Goal: Transaction & Acquisition: Purchase product/service

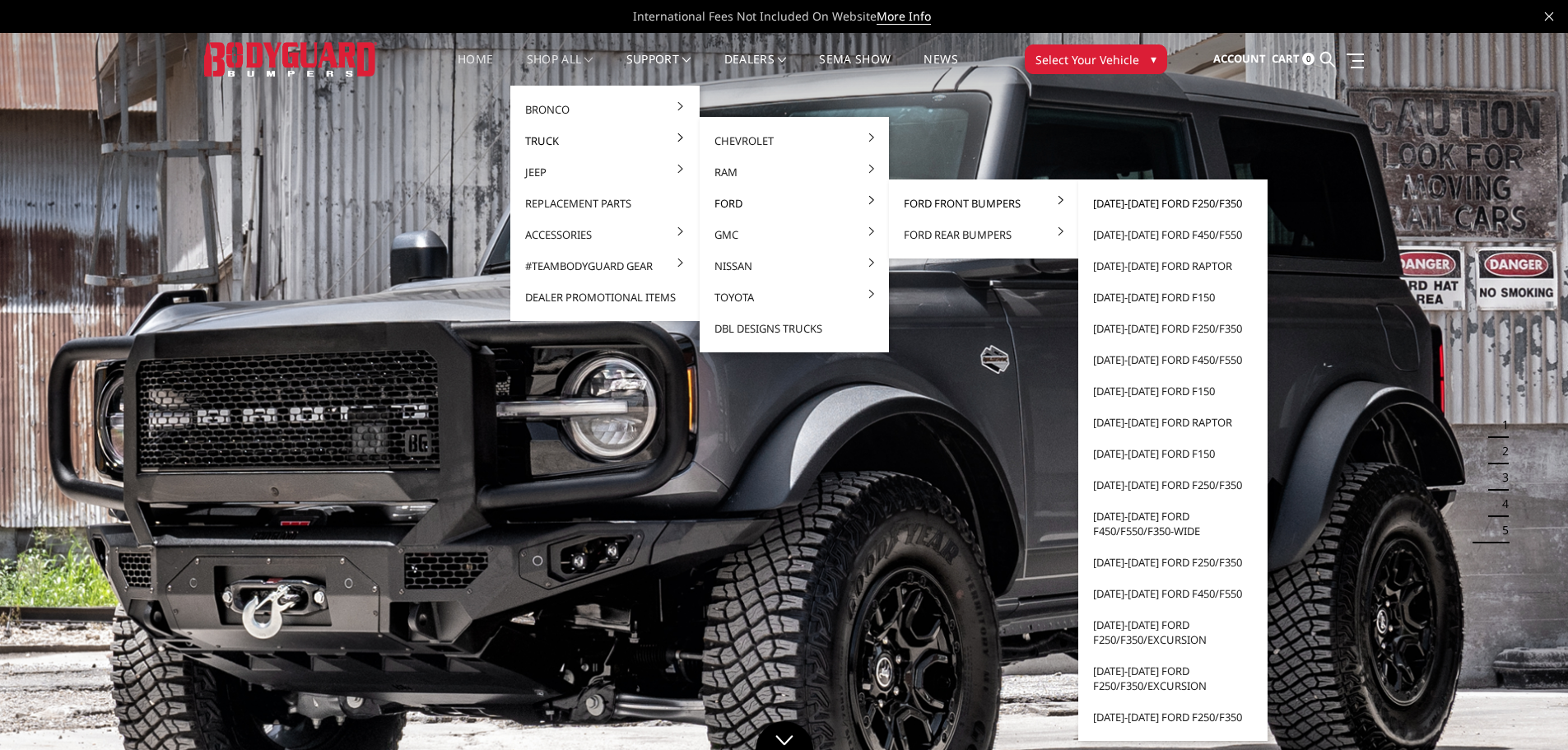
click at [1177, 202] on link "[DATE]-[DATE] Ford F250/F350" at bounding box center [1172, 204] width 176 height 32
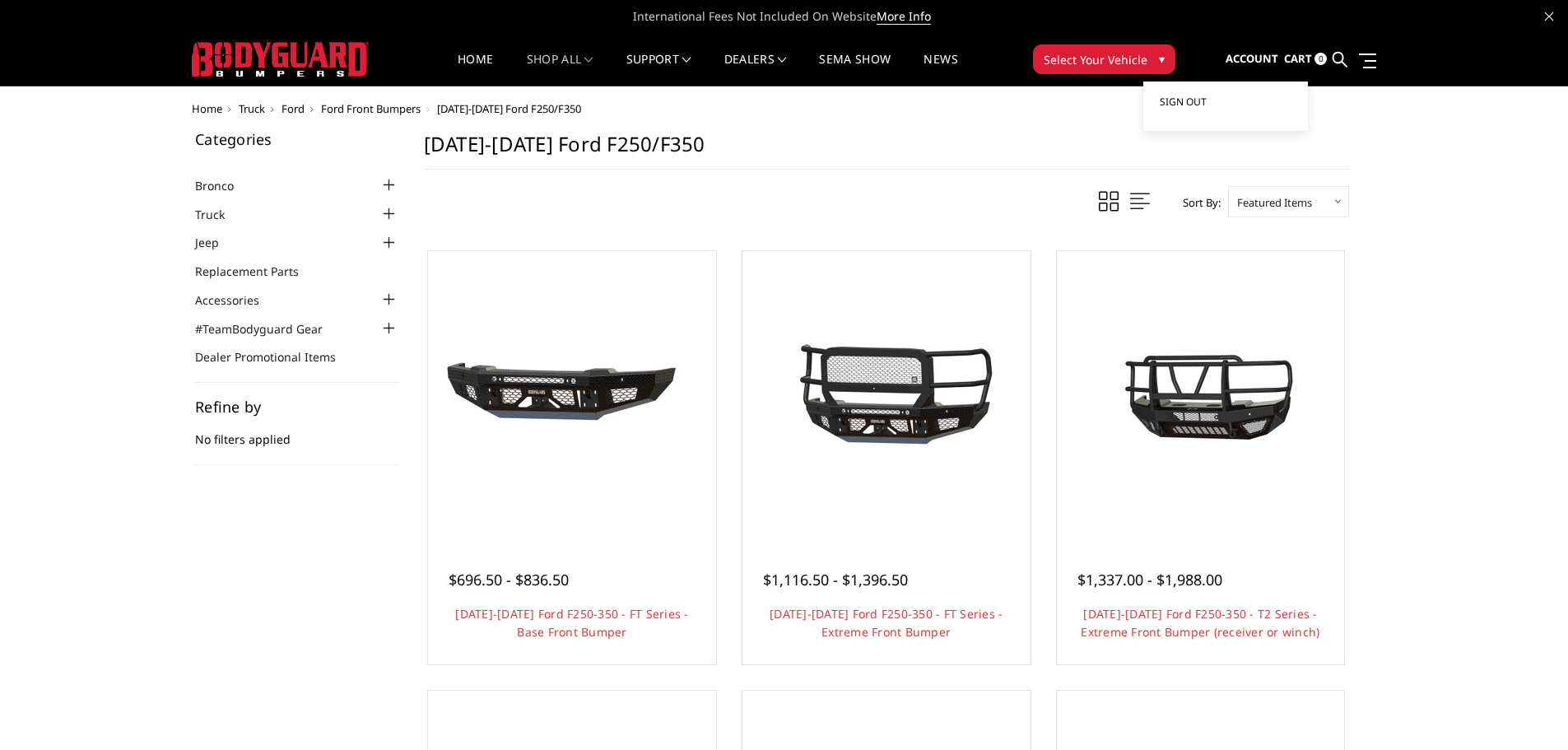
click at [1205, 102] on span "Sign out" at bounding box center [1183, 102] width 47 height 14
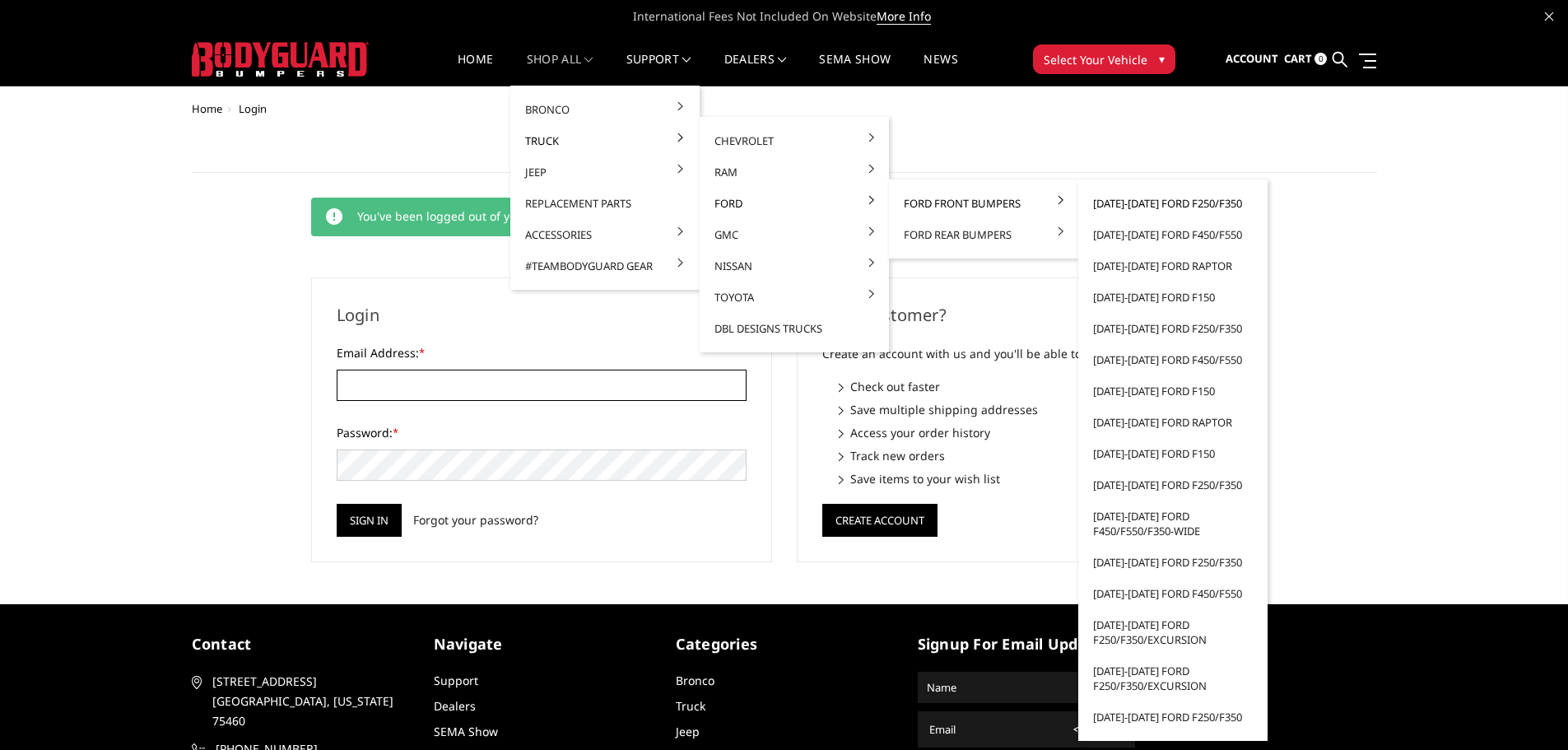
type input "[EMAIL_ADDRESS][DOMAIN_NAME]"
click at [1103, 204] on link "[DATE]-[DATE] Ford F250/F350" at bounding box center [1172, 204] width 176 height 32
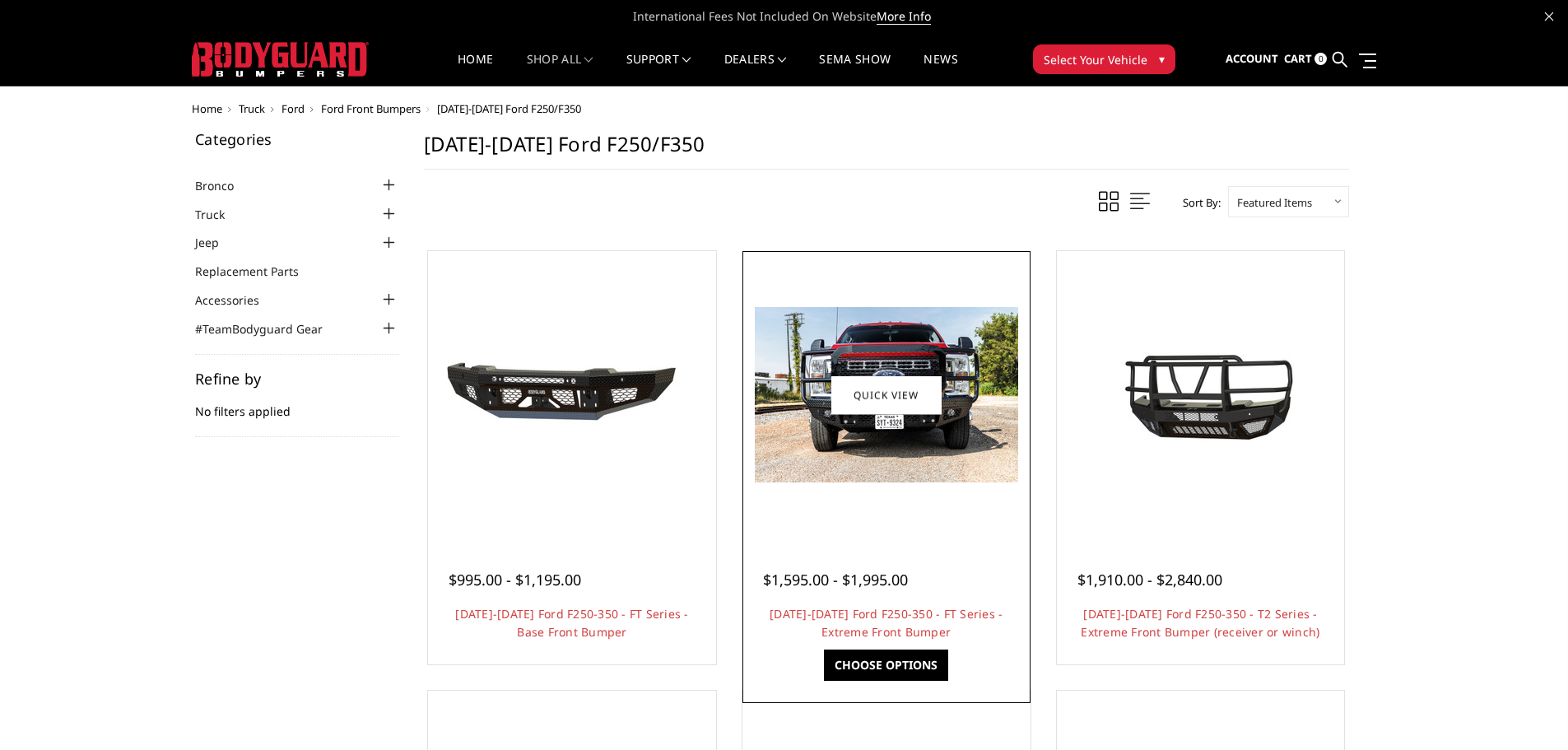
scroll to position [82, 0]
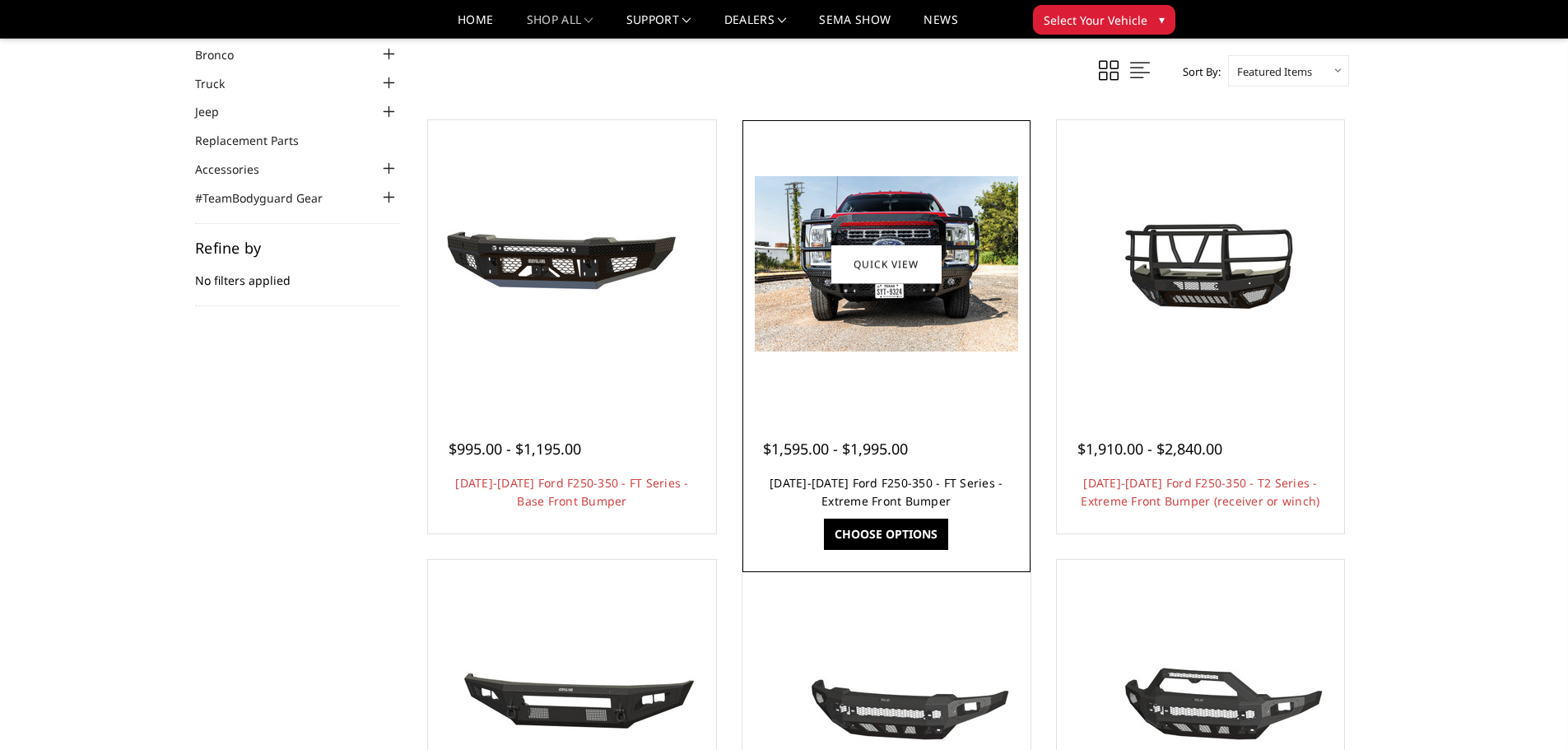
click at [912, 489] on link "2023-2025 Ford F250-350 - FT Series - Extreme Front Bumper" at bounding box center [885, 492] width 233 height 34
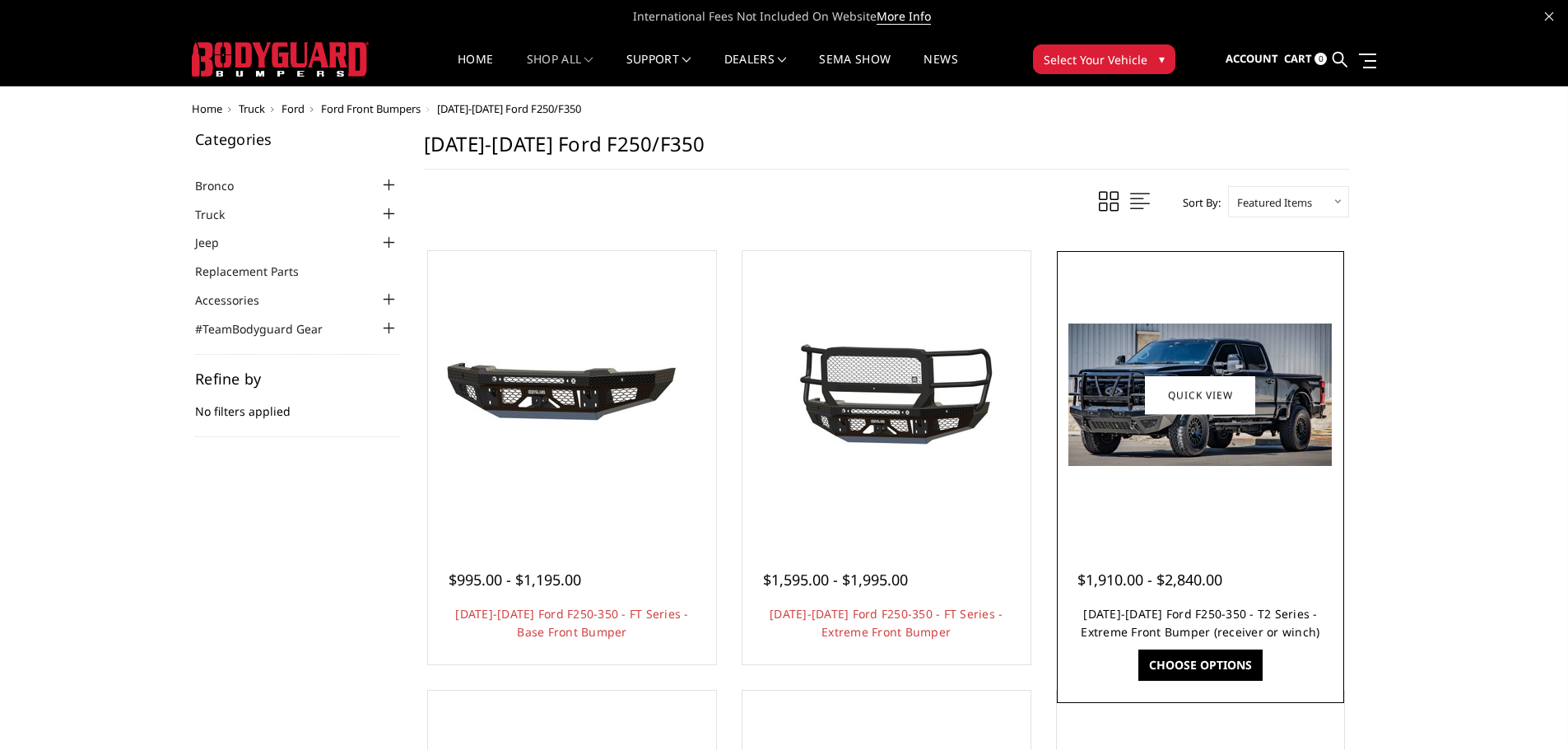
click at [1221, 612] on link "[DATE]-[DATE] Ford F250-350 - T2 Series - Extreme Front Bumper (receiver or win…" at bounding box center [1200, 623] width 238 height 34
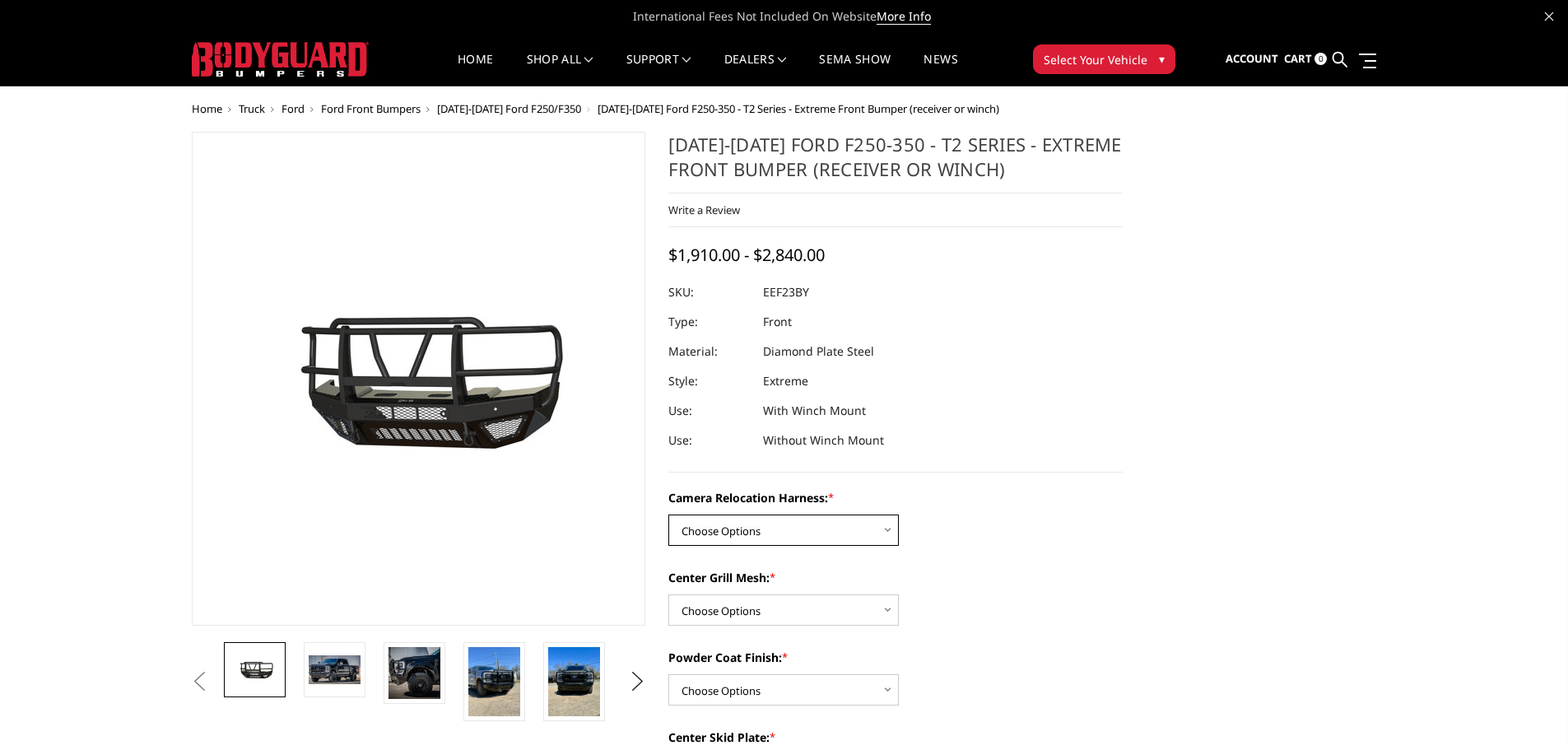
click at [798, 534] on select "Choose Options Without camera harness With camera harness" at bounding box center [784, 530] width 231 height 32
click at [930, 152] on h1 "2023-2025 Ford F250-350 - T2 Series - Extreme Front Bumper (receiver or winch)" at bounding box center [896, 162] width 454 height 61
click at [973, 171] on h1 "2023-2025 Ford F250-350 - T2 Series - Extreme Front Bumper (receiver or winch)" at bounding box center [896, 162] width 454 height 61
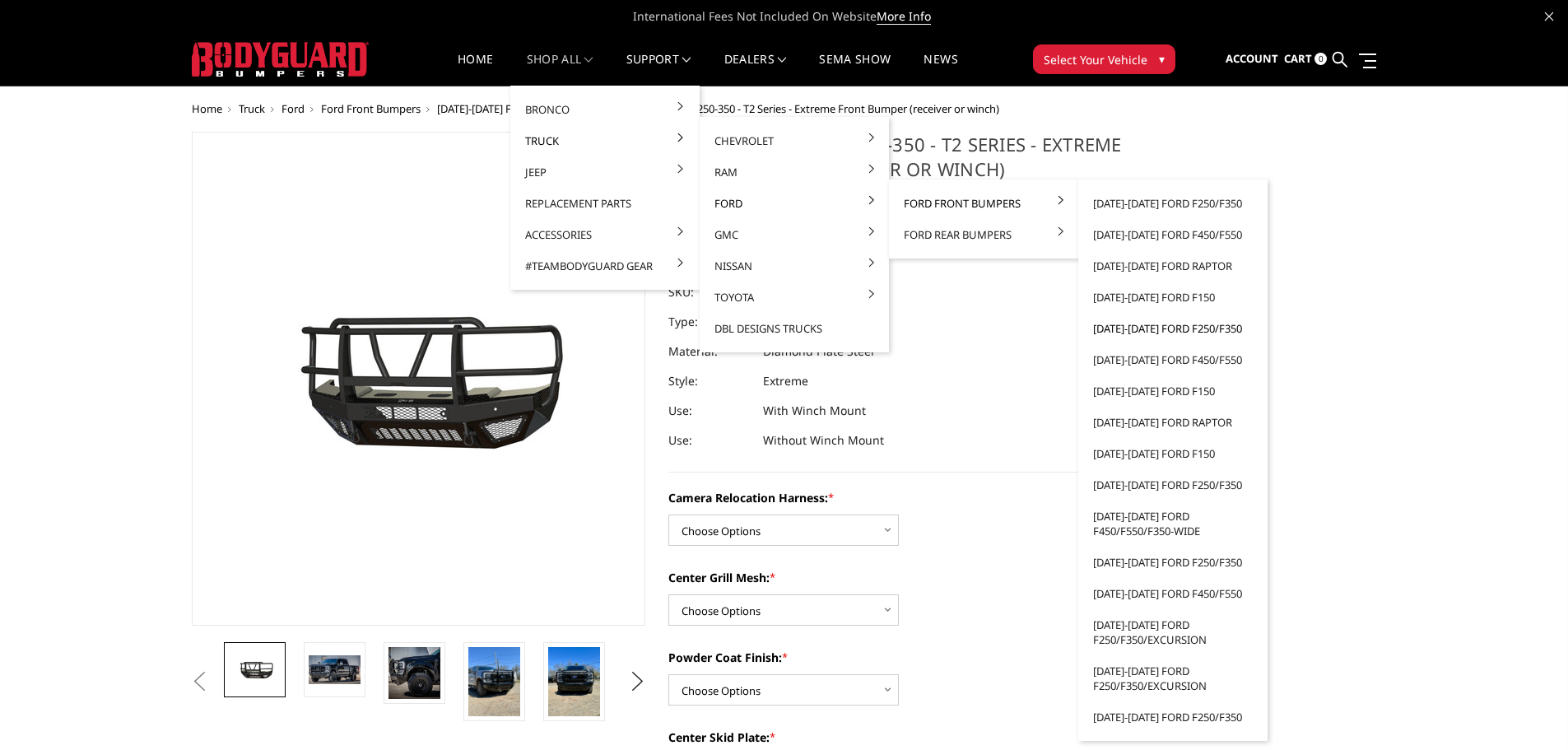
click at [1145, 333] on link "[DATE]-[DATE] Ford F250/F350" at bounding box center [1172, 329] width 176 height 32
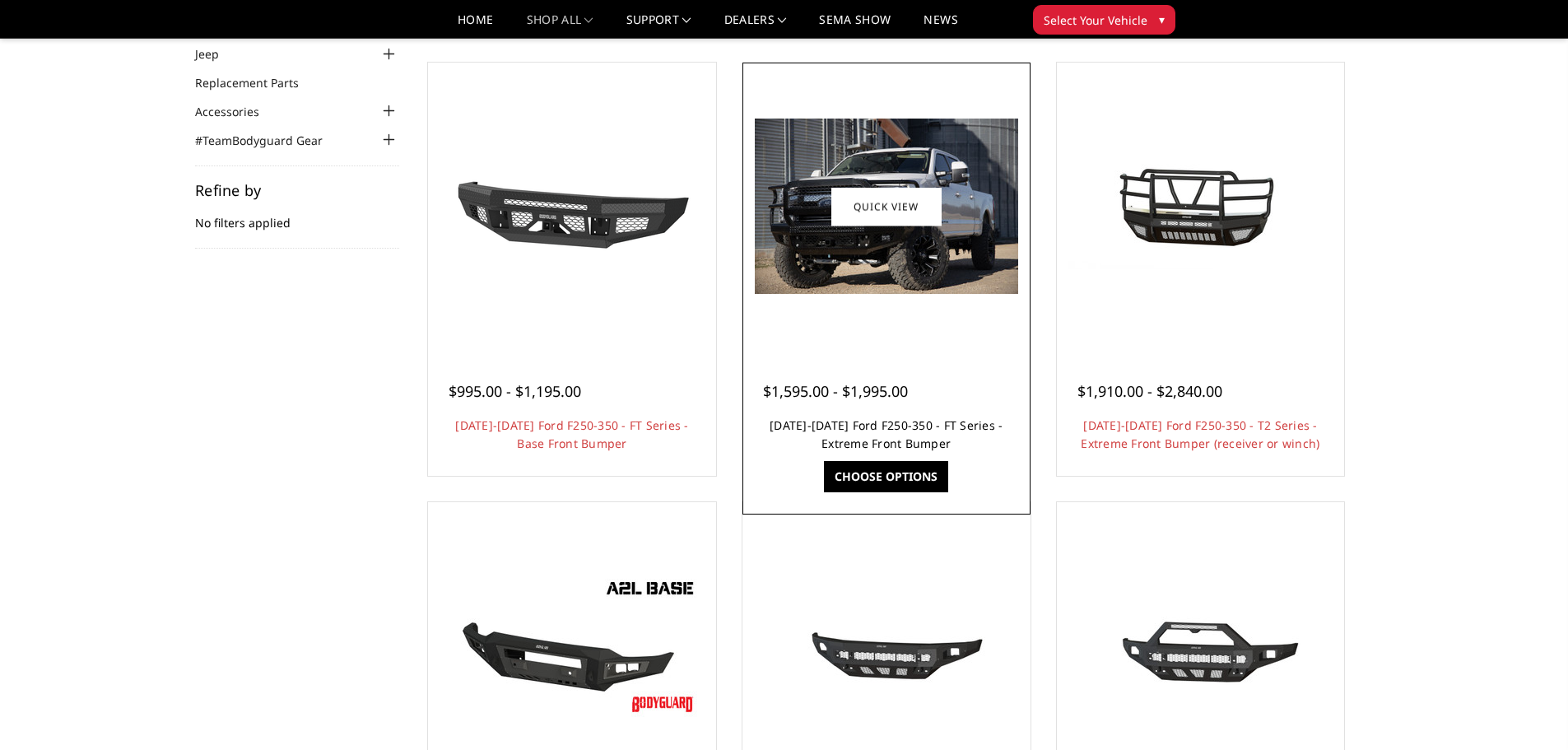
scroll to position [165, 0]
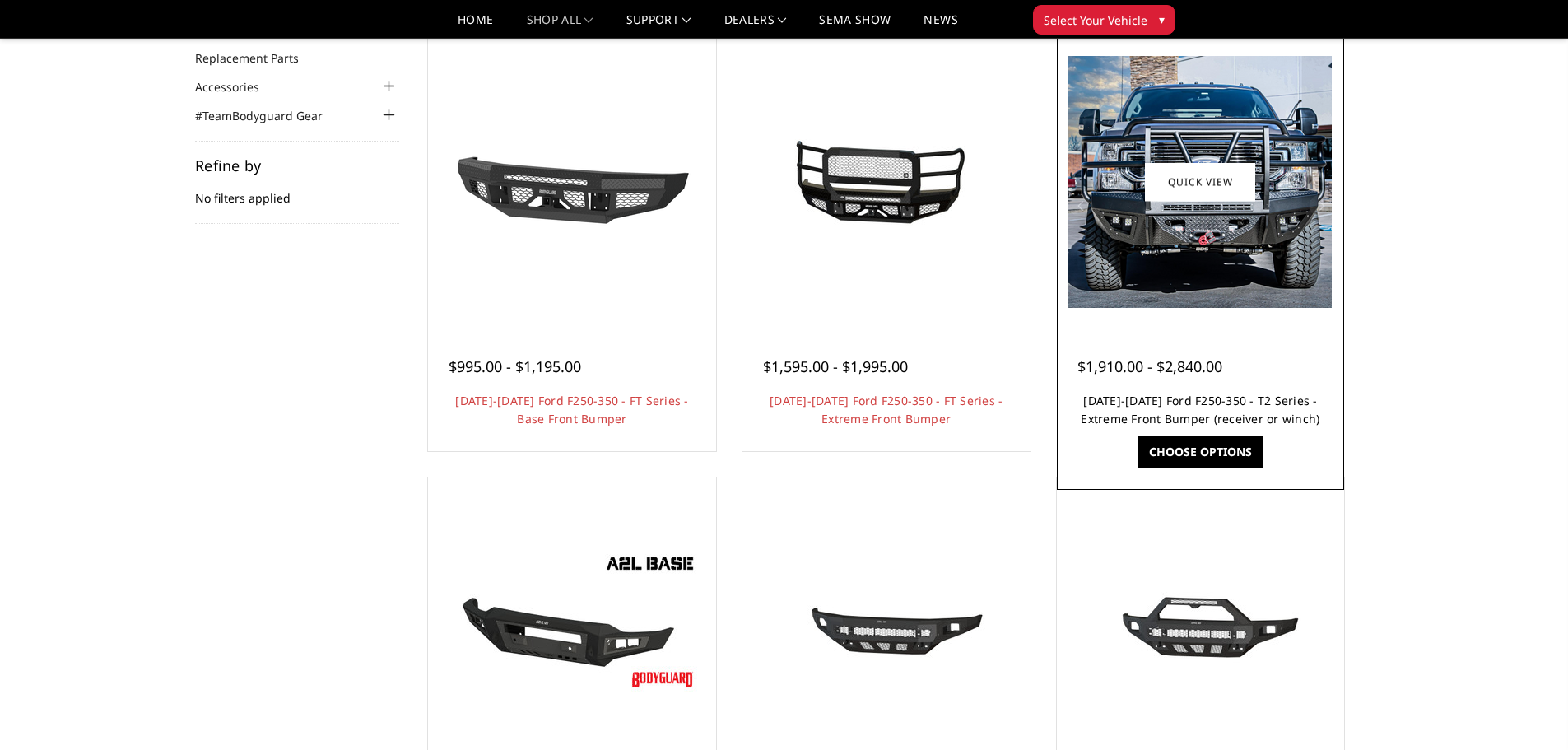
click at [1265, 411] on link "[DATE]-[DATE] Ford F250-350 - T2 Series - Extreme Front Bumper (receiver or win…" at bounding box center [1200, 410] width 238 height 34
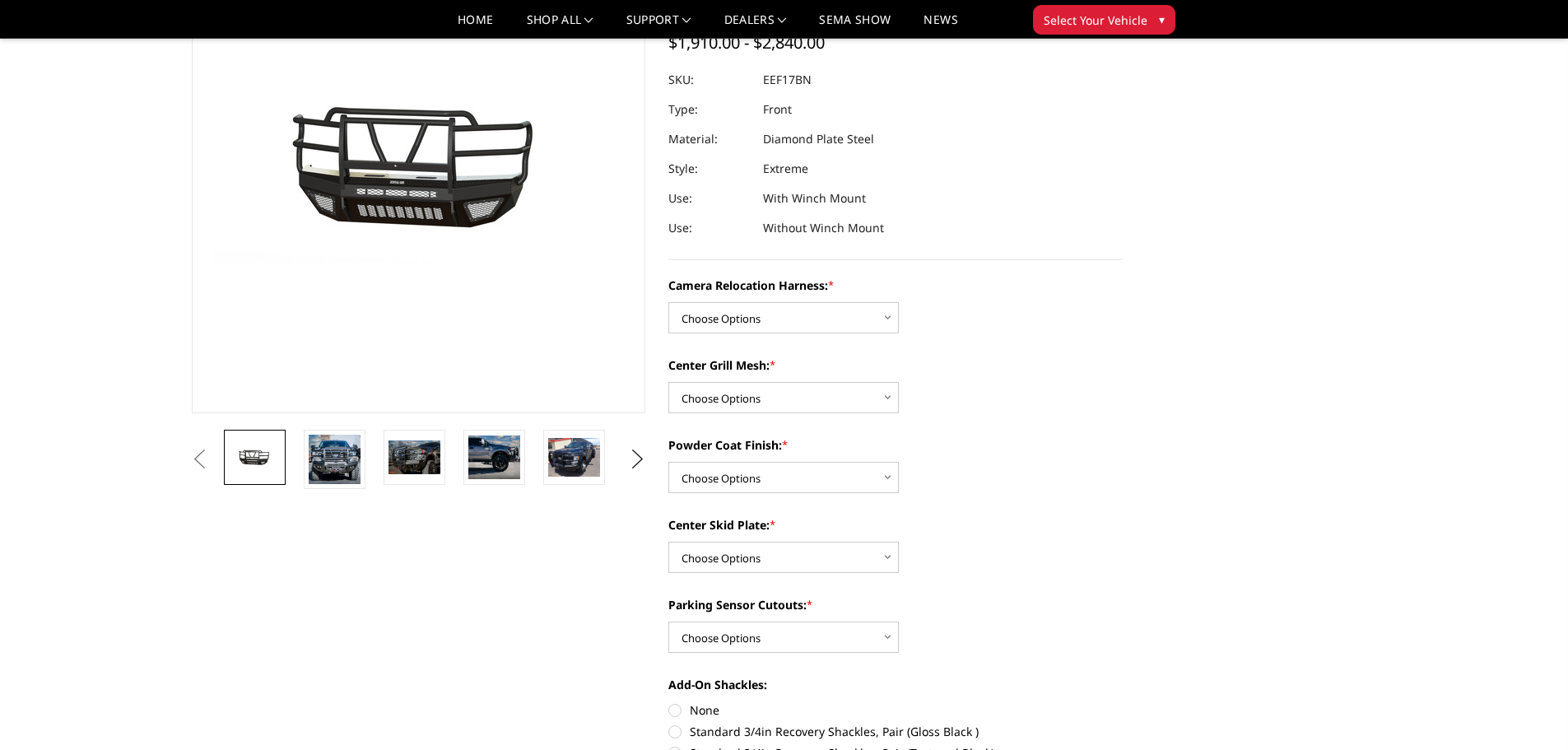
scroll to position [165, 0]
click at [826, 314] on select "Choose Options Without camera harness With camera harness" at bounding box center [784, 318] width 231 height 32
select select "3787"
click at [669, 302] on select "Choose Options Without camera harness With camera harness" at bounding box center [784, 318] width 231 height 32
click at [801, 412] on select "Choose Options Without expanded metal With expanded metal" at bounding box center [784, 397] width 231 height 32
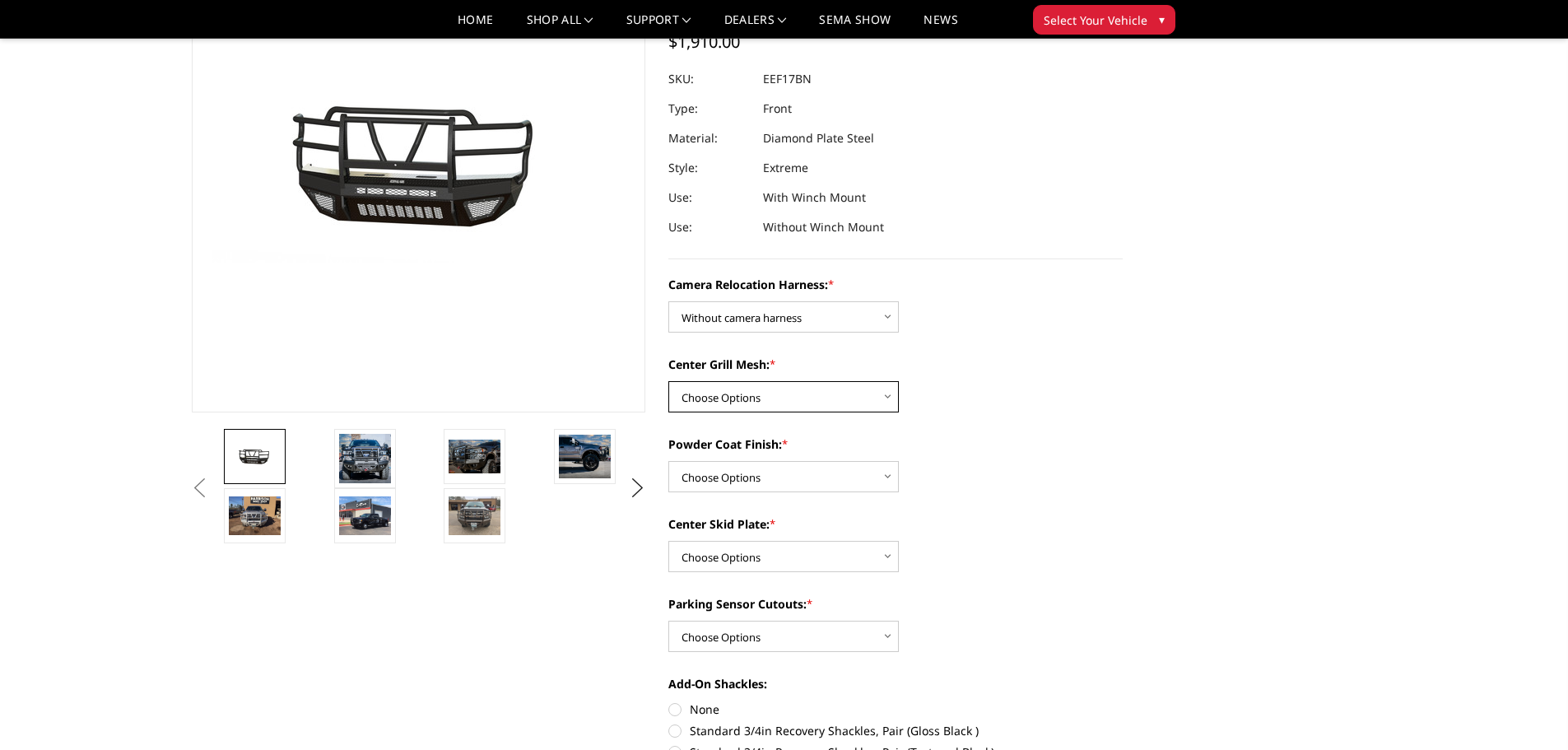
select select "3785"
click at [669, 381] on select "Choose Options Without expanded metal With expanded metal" at bounding box center [784, 397] width 231 height 32
click at [780, 478] on select "Choose Options Textured Black Powder Coat Gloss Black Powder Coat Bare Metal" at bounding box center [784, 477] width 231 height 32
select select "3782"
click at [669, 461] on select "Choose Options Textured Black Powder Coat Gloss Black Powder Coat Bare Metal" at bounding box center [784, 477] width 231 height 32
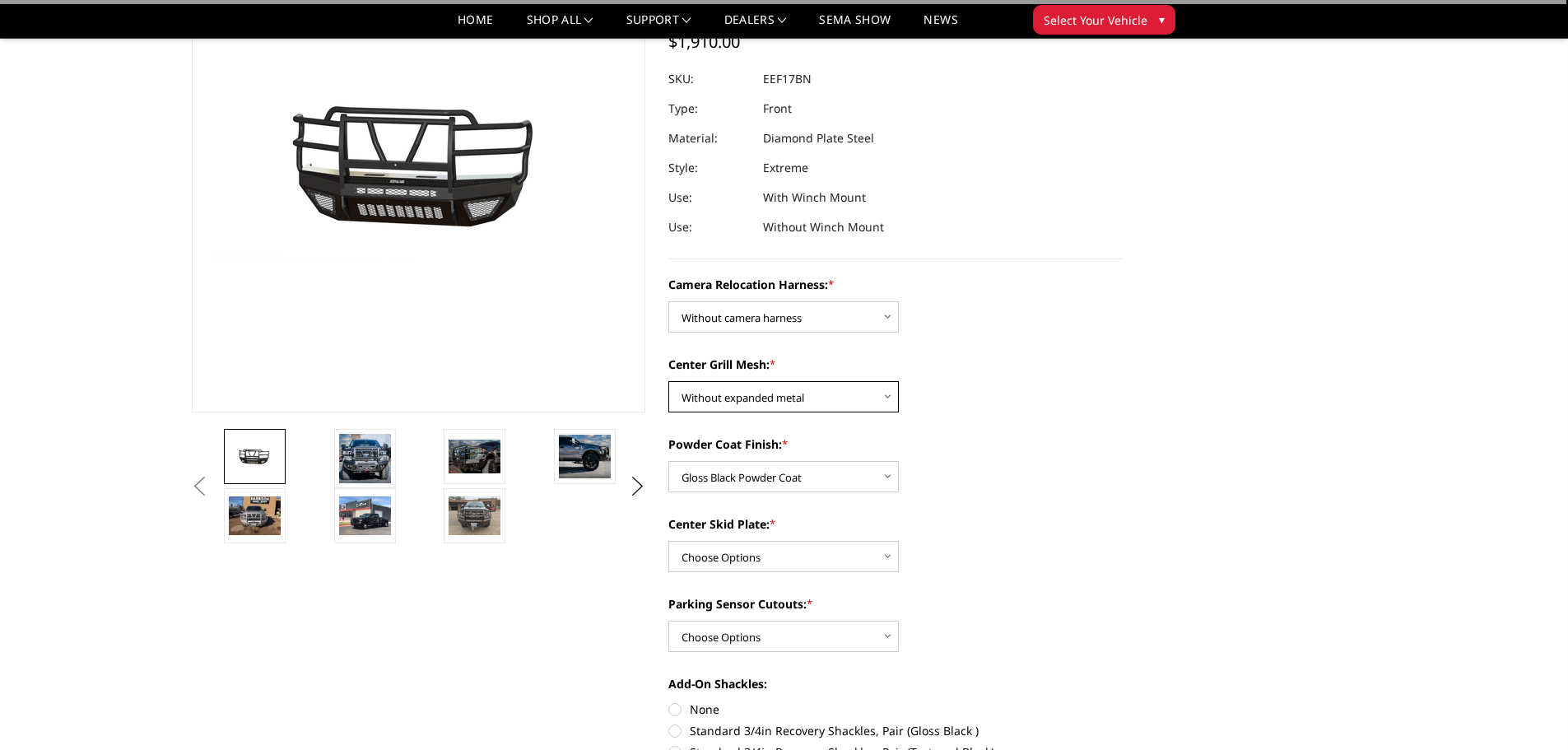
click at [748, 403] on select "Choose Options Without expanded metal With expanded metal" at bounding box center [784, 397] width 231 height 32
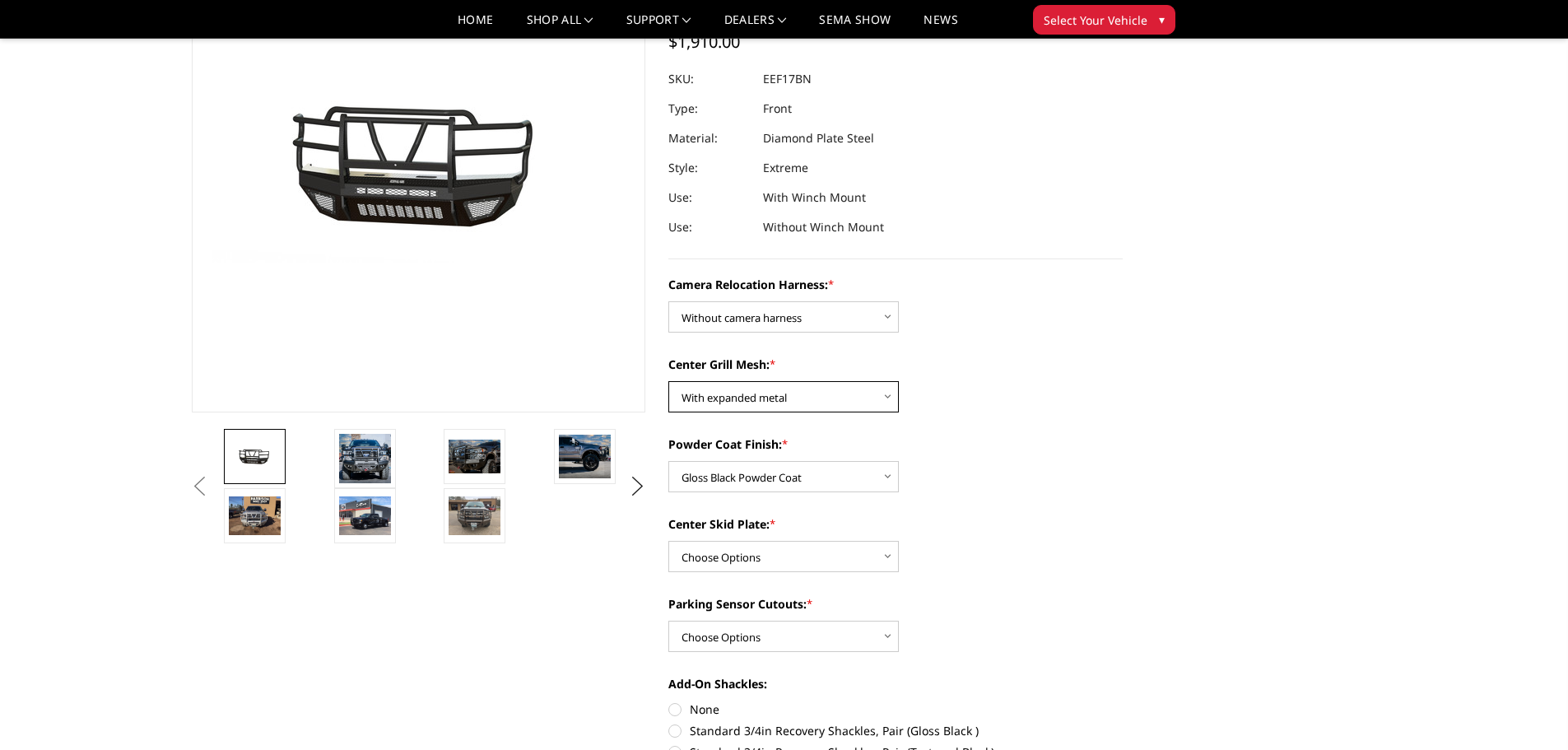
click at [669, 381] on select "Choose Options Without expanded metal With expanded metal" at bounding box center [784, 397] width 231 height 32
click at [762, 402] on select "Choose Options Without expanded metal With expanded metal" at bounding box center [784, 397] width 231 height 32
click at [669, 381] on select "Choose Options Without expanded metal With expanded metal" at bounding box center [784, 397] width 231 height 32
click at [764, 395] on select "Choose Options Without expanded metal With expanded metal" at bounding box center [784, 397] width 231 height 32
select select "3784"
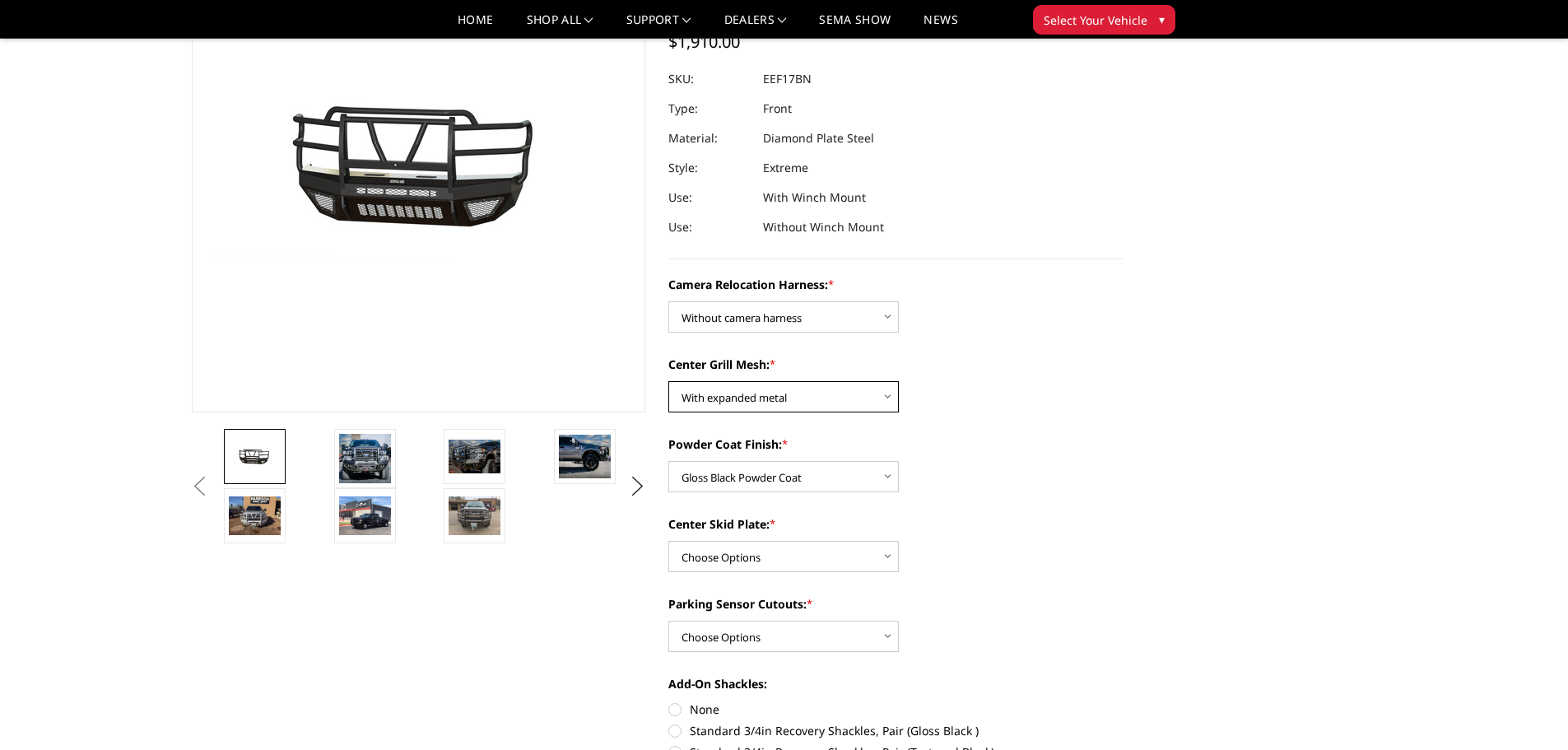
click at [669, 381] on select "Choose Options Without expanded metal With expanded metal" at bounding box center [784, 397] width 231 height 32
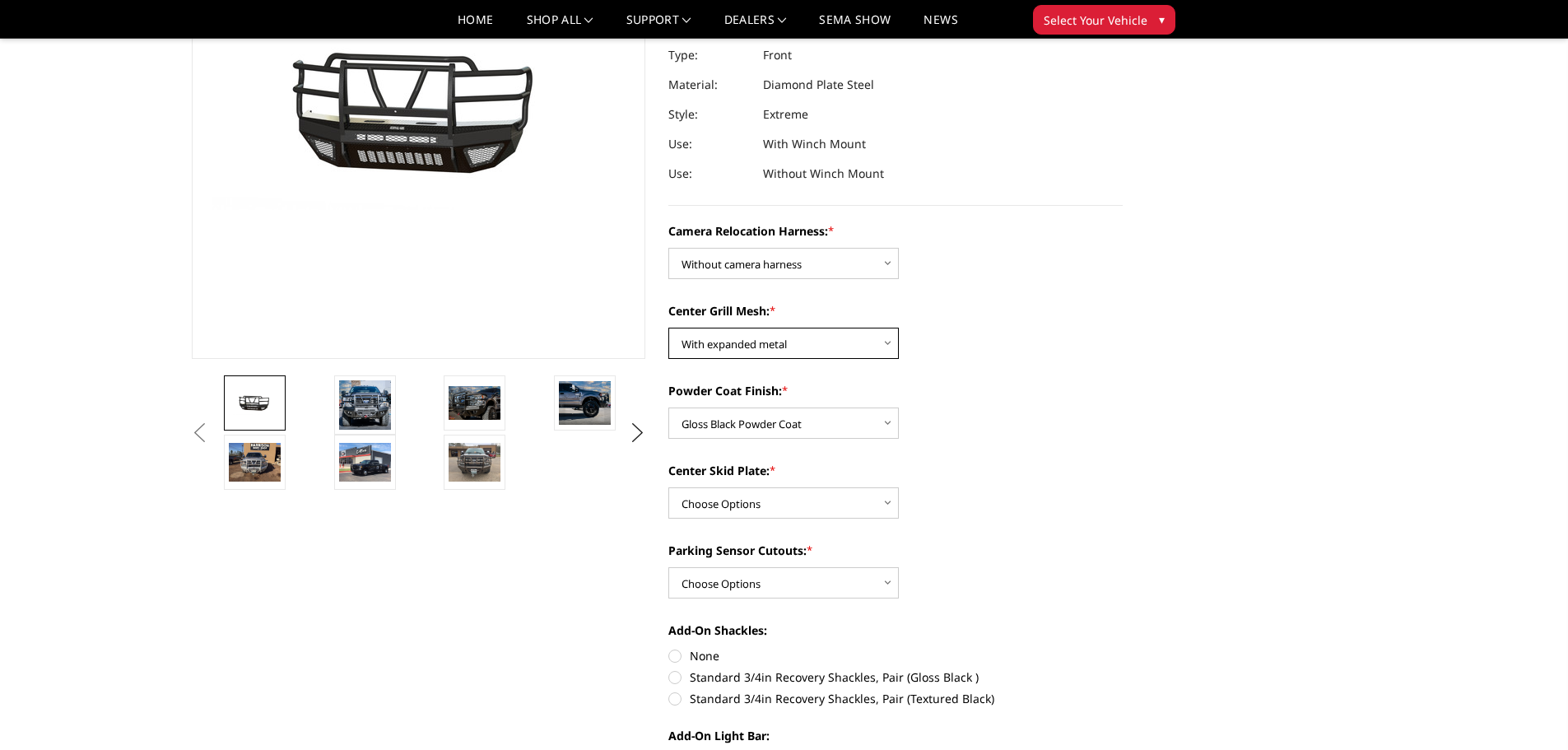
scroll to position [247, 0]
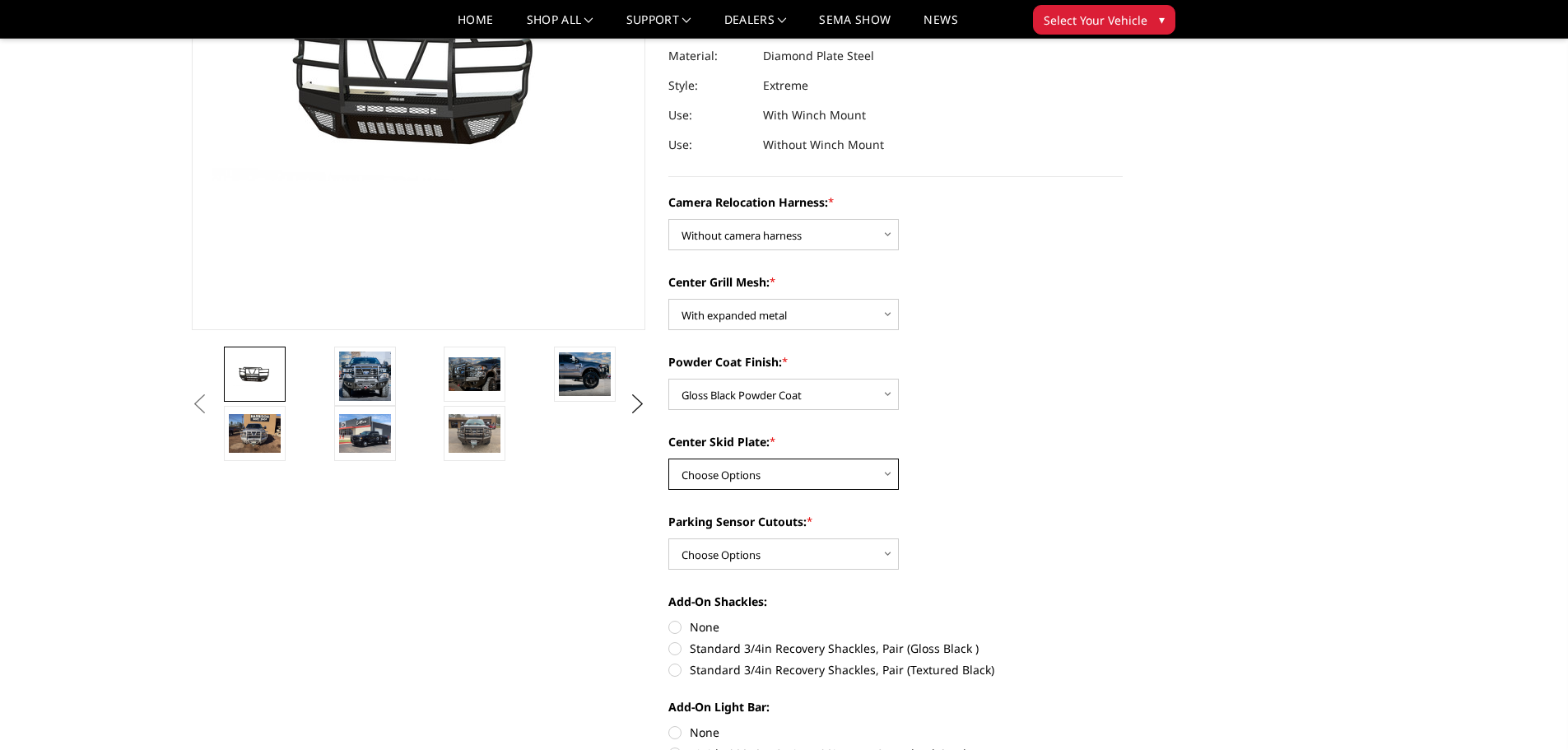
click at [778, 473] on select "Choose Options Winch Mount Skid Plate Standard Skid Plate (included) 2" Receive…" at bounding box center [784, 474] width 231 height 32
click at [759, 483] on select "Choose Options Winch Mount Skid Plate Standard Skid Plate (included) 2" Receive…" at bounding box center [784, 474] width 231 height 32
select select "3778"
click at [669, 458] on select "Choose Options Winch Mount Skid Plate Standard Skid Plate (included) 2" Receive…" at bounding box center [784, 474] width 231 height 32
click at [764, 543] on select "Choose Options No - Without Parking Sensor Cutouts" at bounding box center [784, 554] width 231 height 32
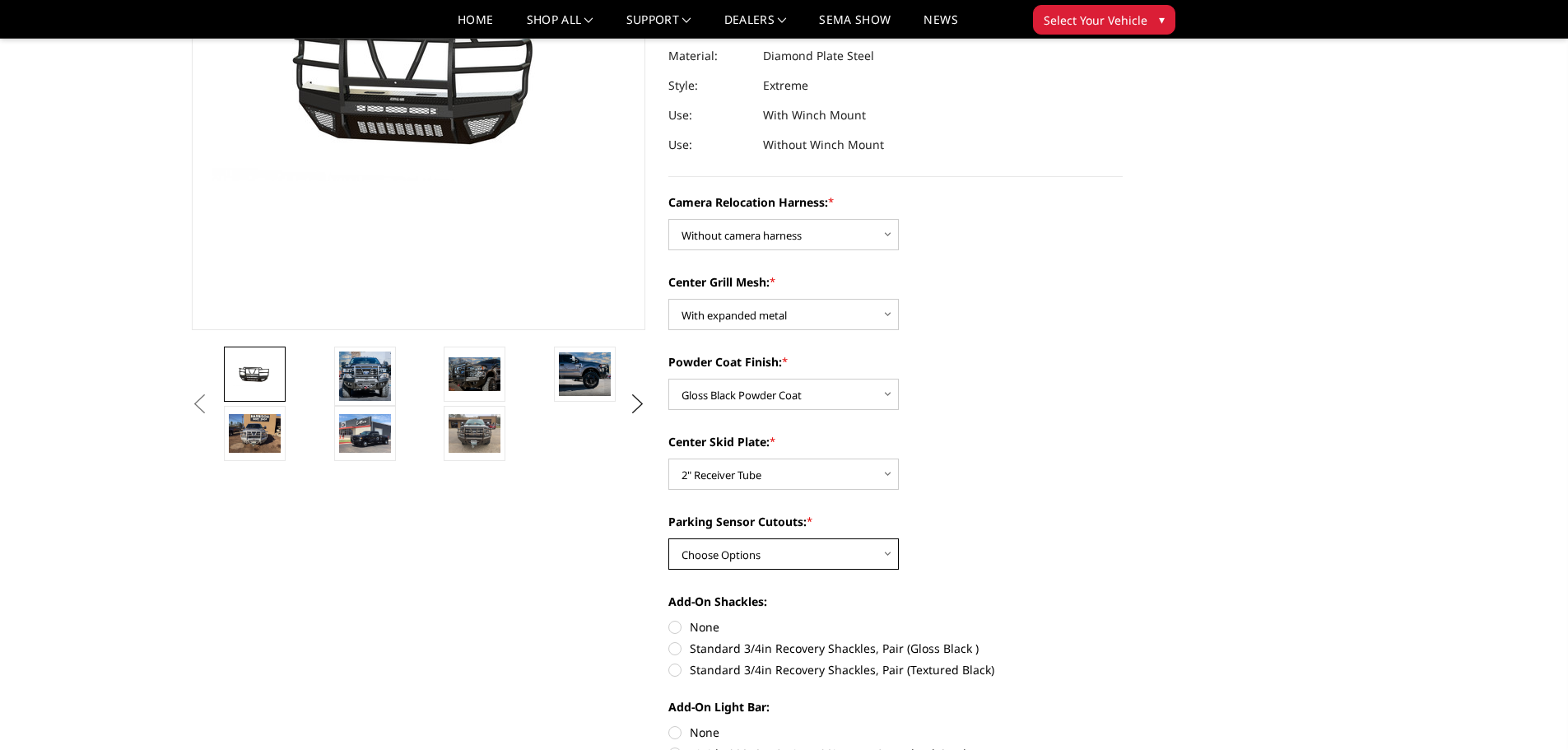
select select "3777"
click at [669, 539] on select "Choose Options No - Without Parking Sensor Cutouts" at bounding box center [784, 554] width 231 height 32
click at [1002, 481] on div "Center Skid Plate: * Choose Options Winch Mount Skid Plate Standard Skid Plate …" at bounding box center [896, 461] width 454 height 57
click at [707, 632] on label "None" at bounding box center [896, 627] width 454 height 18
click at [669, 620] on input "None" at bounding box center [669, 619] width 1 height 1
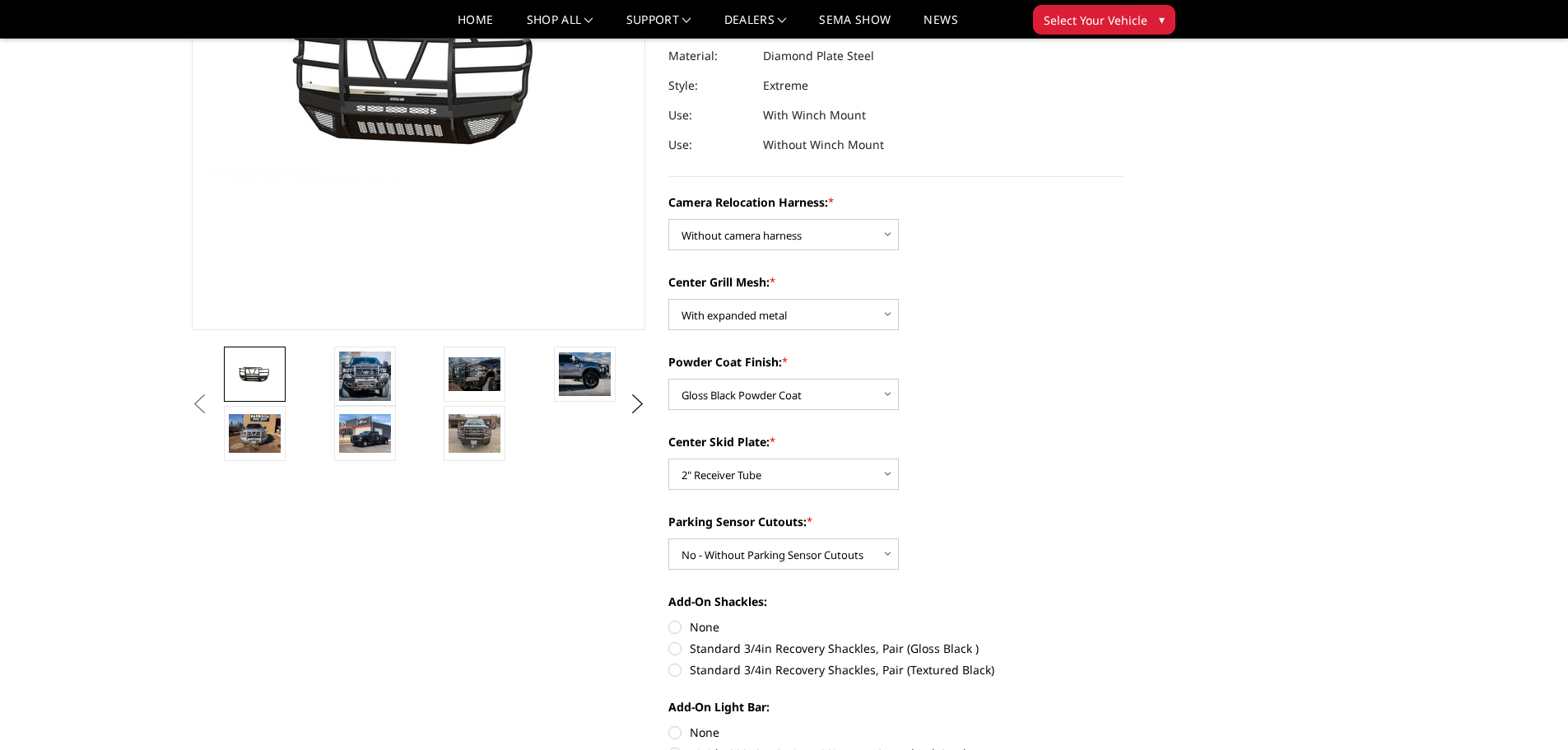
radio input "true"
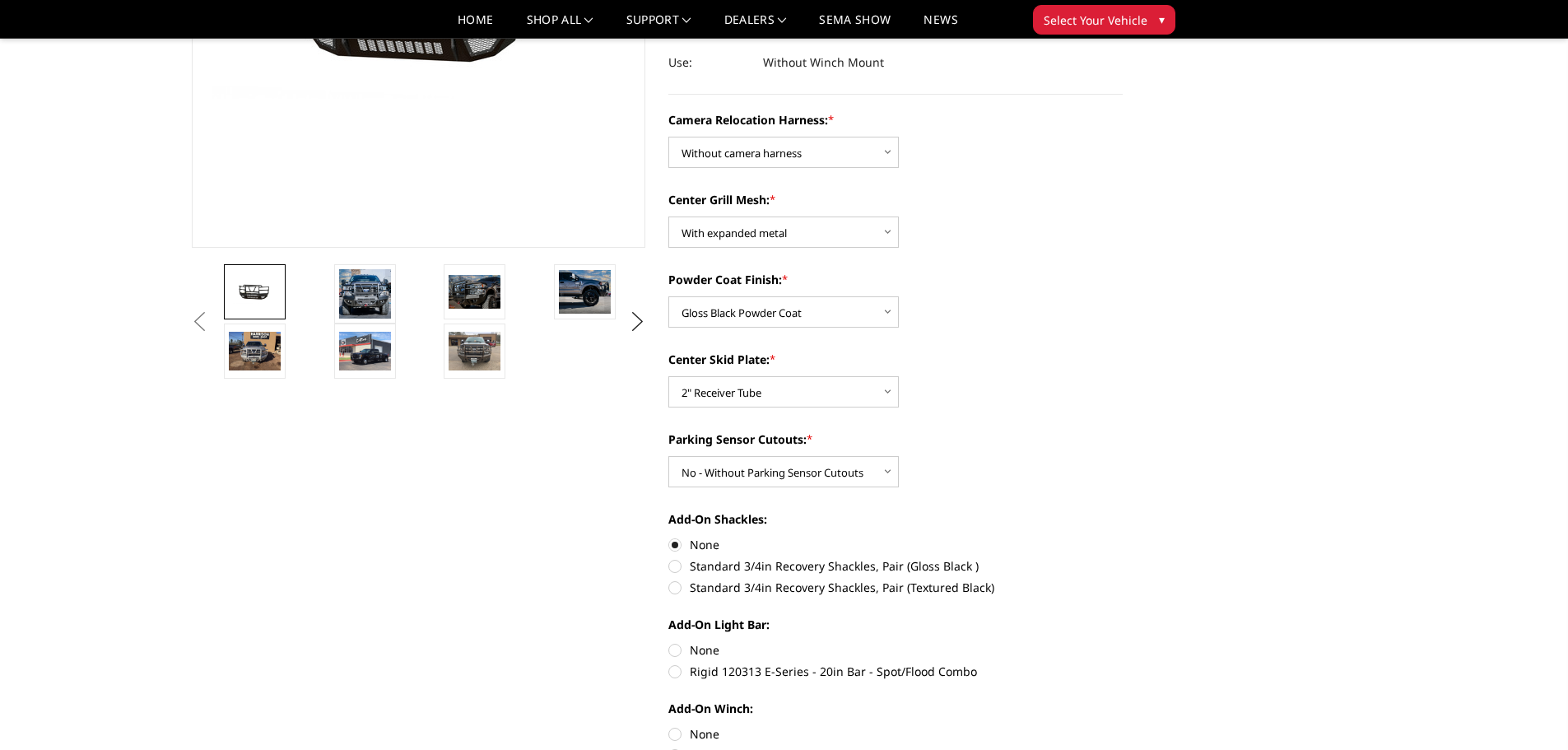
click at [703, 649] on label "None" at bounding box center [896, 650] width 454 height 18
click at [669, 642] on input "None" at bounding box center [669, 642] width 1 height 1
radio input "true"
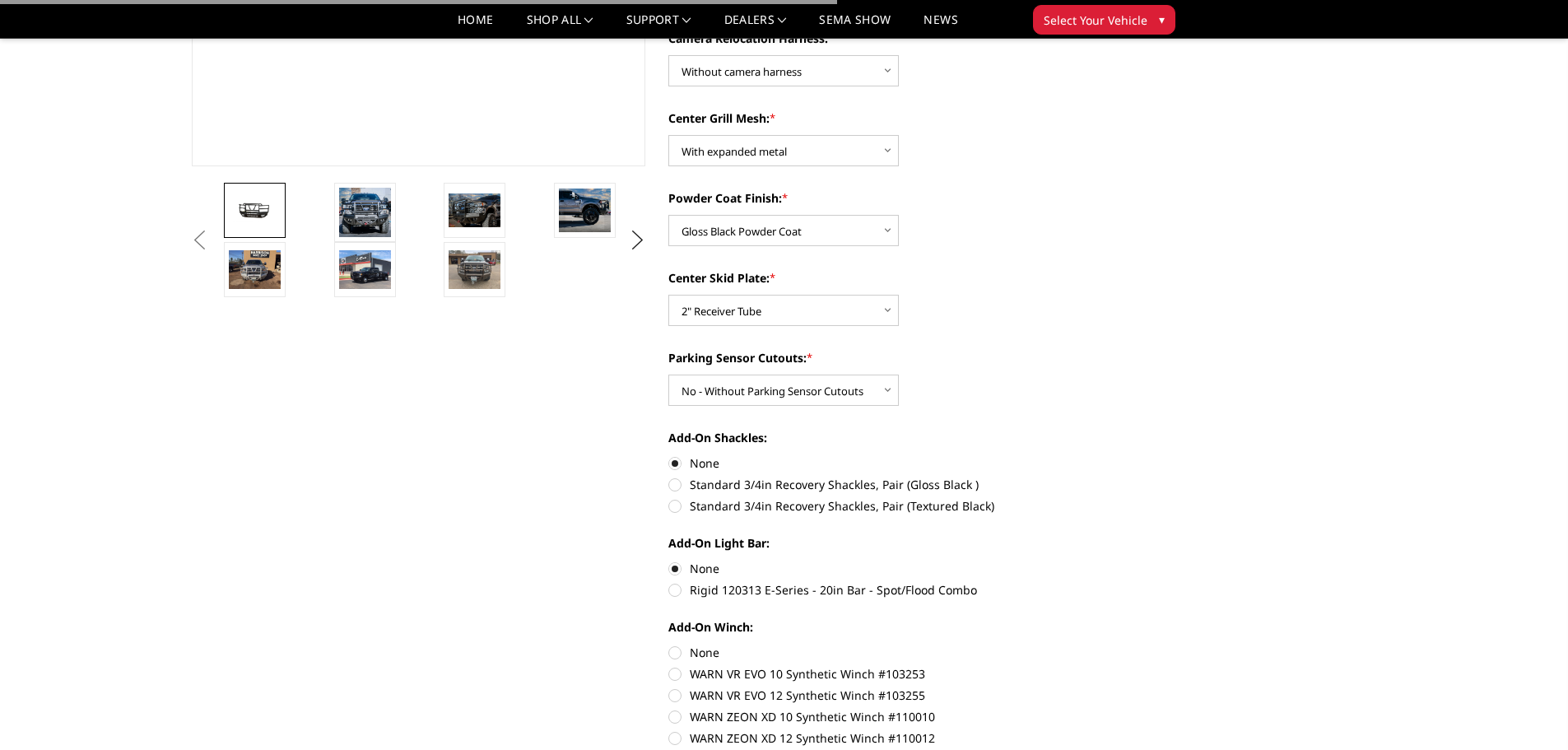
scroll to position [412, 0]
click at [705, 649] on label "None" at bounding box center [896, 651] width 454 height 18
click at [669, 644] on input "None" at bounding box center [669, 643] width 1 height 1
radio input "true"
click at [485, 276] on img at bounding box center [475, 269] width 52 height 39
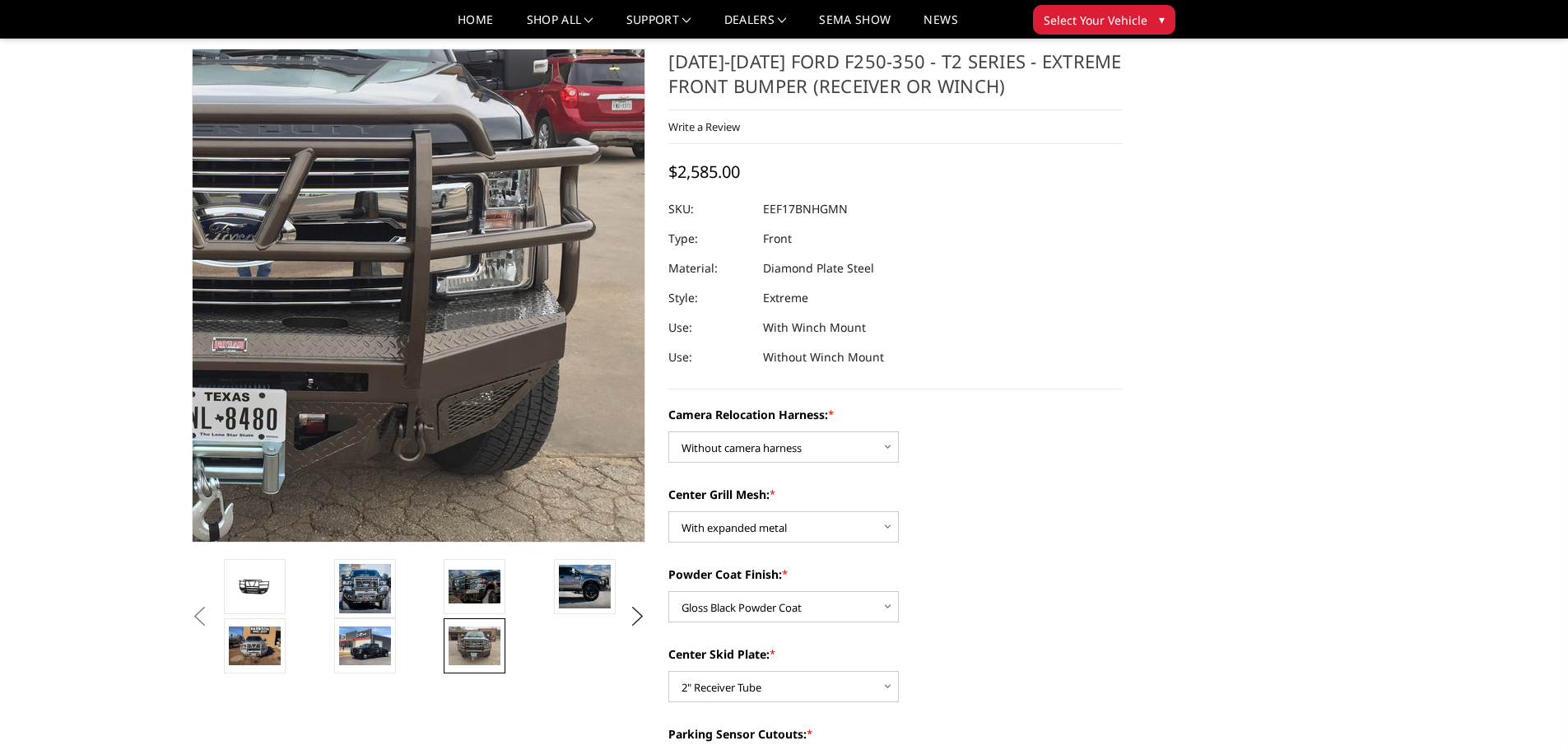
scroll to position [26, 0]
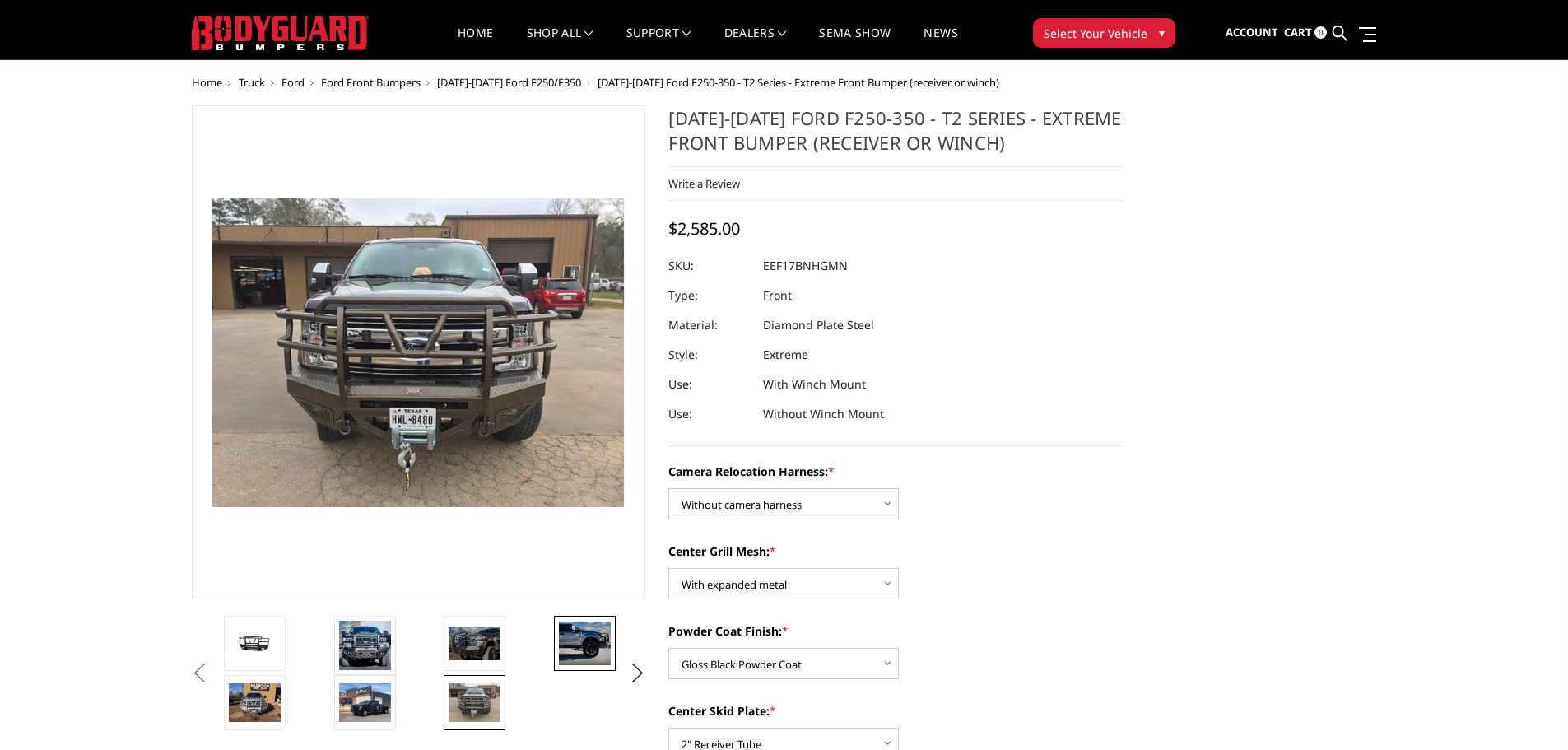
click at [570, 649] on img at bounding box center [585, 643] width 52 height 44
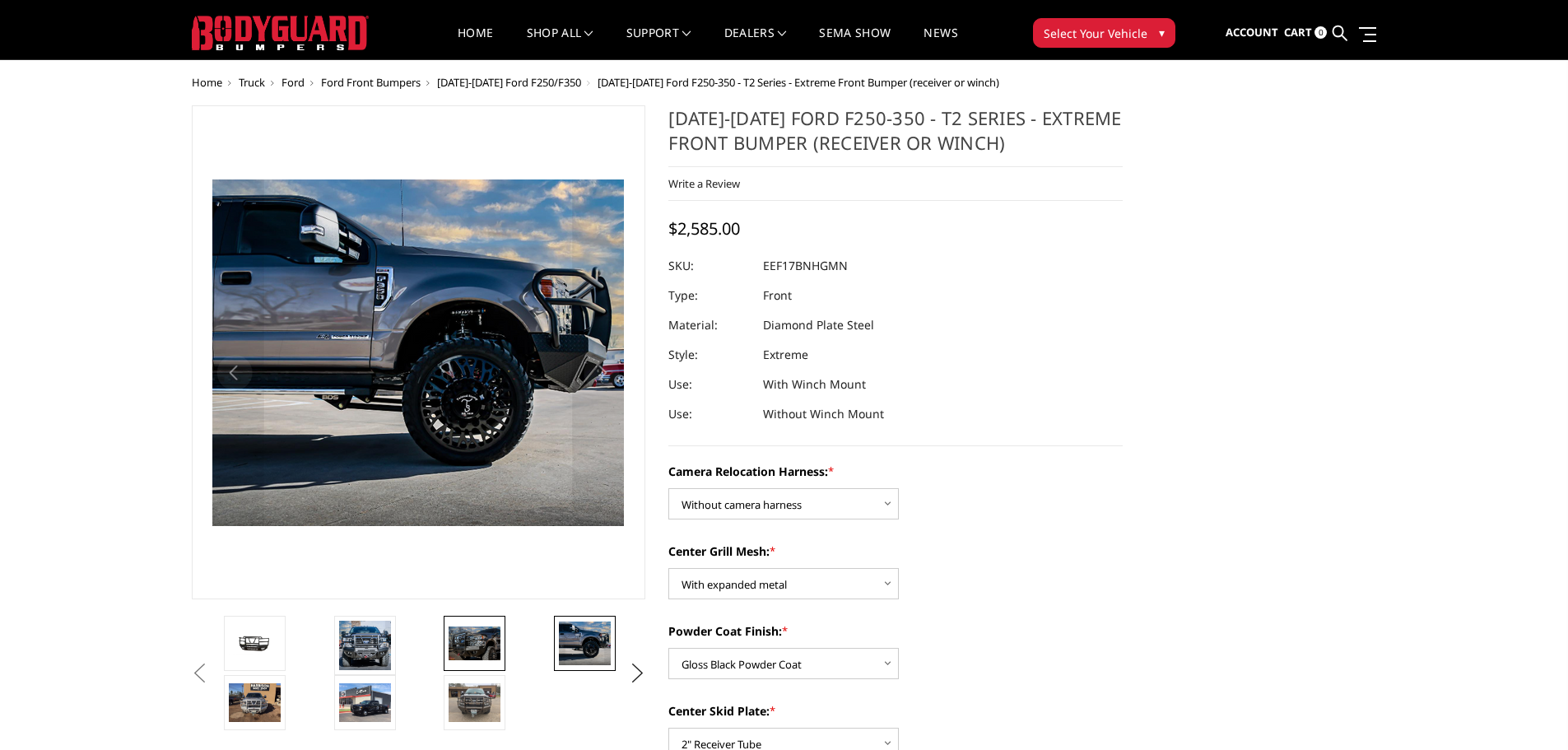
click at [502, 638] on link at bounding box center [474, 643] width 61 height 55
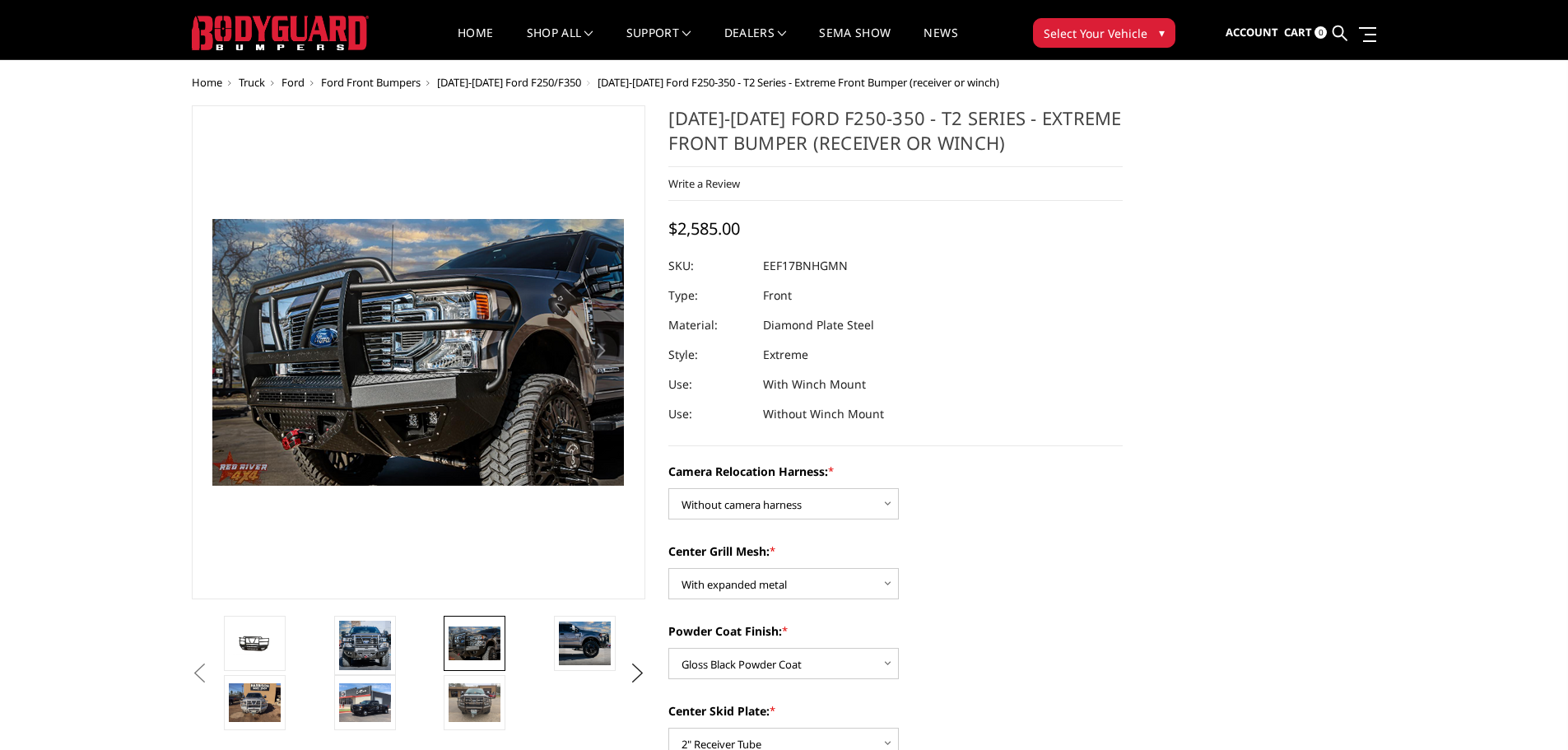
click at [402, 633] on li at bounding box center [385, 646] width 110 height 60
click at [372, 642] on img at bounding box center [365, 645] width 52 height 49
